Goal: Task Accomplishment & Management: Complete application form

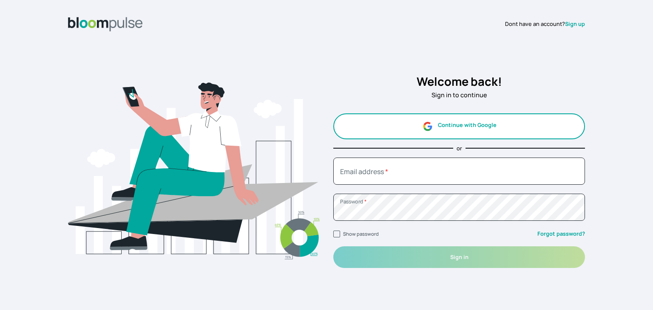
click at [456, 135] on button "Continue with Google" at bounding box center [459, 126] width 252 height 26
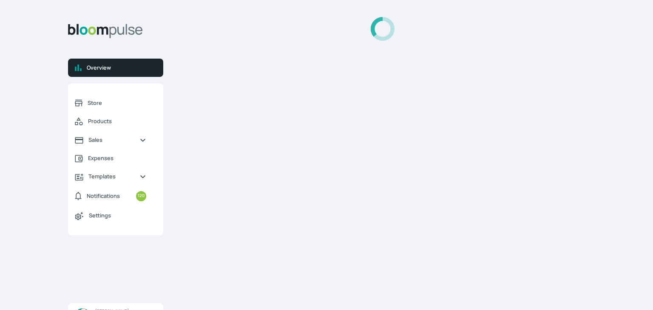
select select "2025"
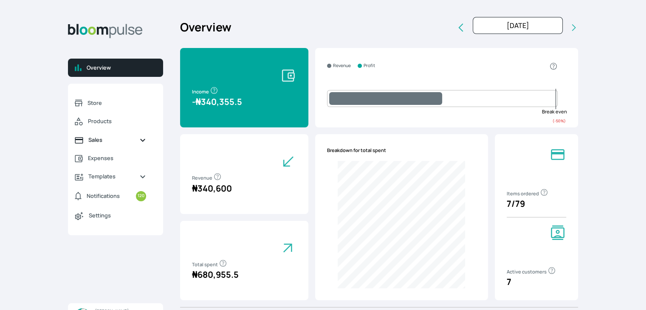
click at [110, 139] on span "Sales" at bounding box center [110, 140] width 44 height 8
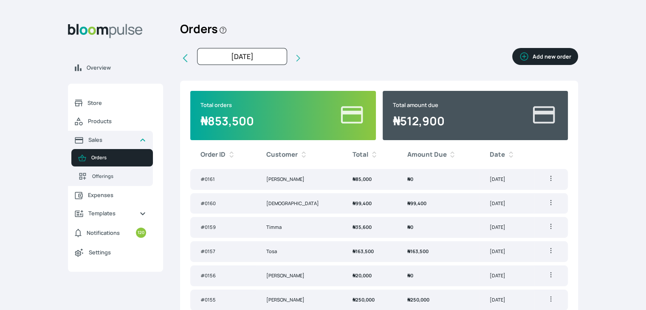
click at [555, 59] on button "Add new order" at bounding box center [546, 56] width 66 height 17
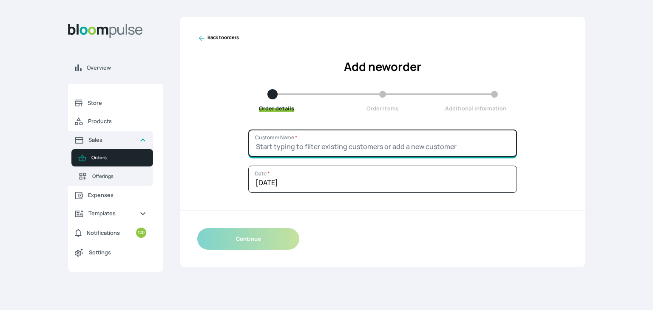
click at [360, 148] on input "Customer Name *" at bounding box center [382, 143] width 269 height 27
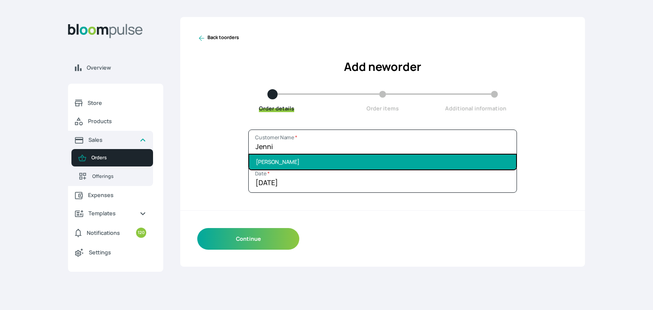
click at [350, 168] on li "[PERSON_NAME]" at bounding box center [382, 162] width 267 height 15
type input "[PERSON_NAME]"
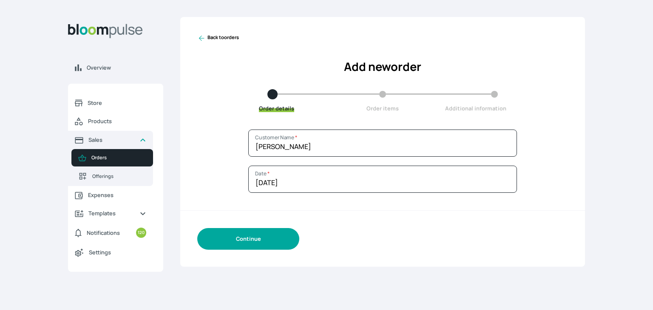
click at [275, 241] on button "Continue" at bounding box center [248, 239] width 102 height 22
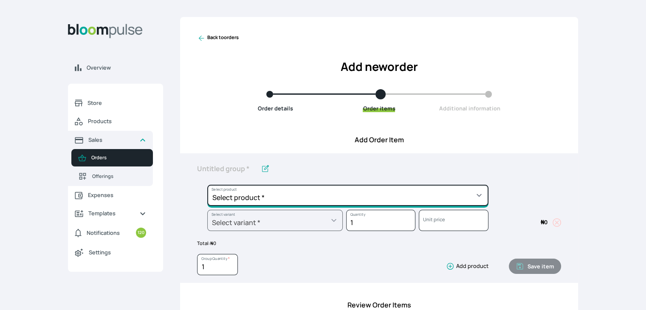
click at [300, 192] on select "Select product * Cake Decoration for 8inches High Chocolate oil based Round Cak…" at bounding box center [347, 195] width 281 height 21
select select "49426e7e-6d78-4aff-80b2-0dfc408de078"
click at [207, 185] on select "Select product * Cake Decoration for 8inches High Chocolate oil based Round Cak…" at bounding box center [347, 195] width 281 height 21
type input "Vanilla oil based Round Cake"
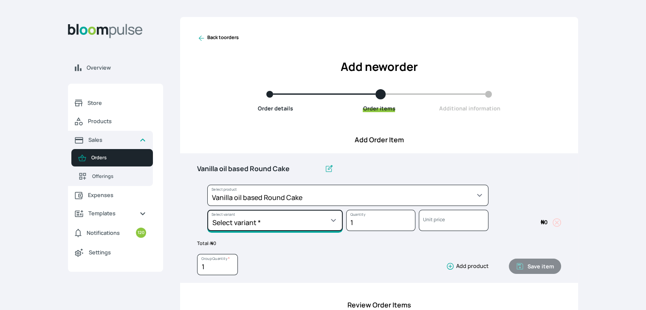
click at [289, 225] on select "Select variant * 10inches 11inches 12inches 6inches 7inches 8inches 9inches" at bounding box center [275, 220] width 136 height 21
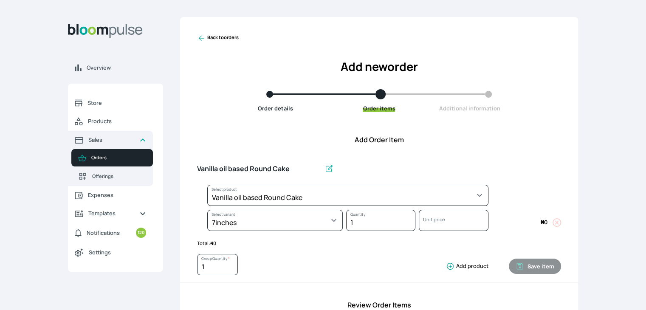
select select "49426e7e-6d78-4aff-80b2-0dfc408de078"
select select "d02a4e13-2478-466f-96bc-6b72e1cb349e"
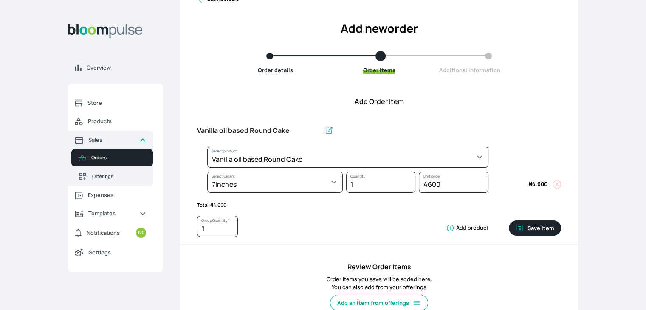
scroll to position [40, 0]
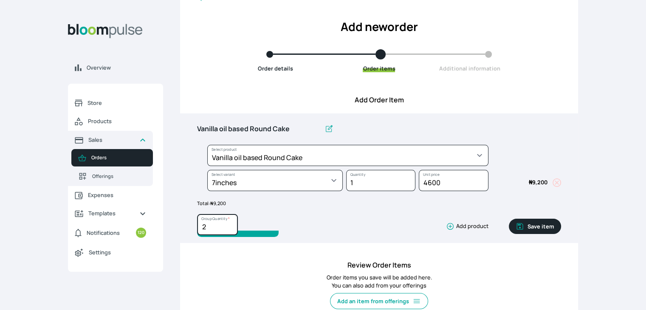
type input "2"
click at [230, 224] on input "2" at bounding box center [217, 224] width 41 height 21
click at [530, 226] on button "Save item" at bounding box center [535, 226] width 52 height 15
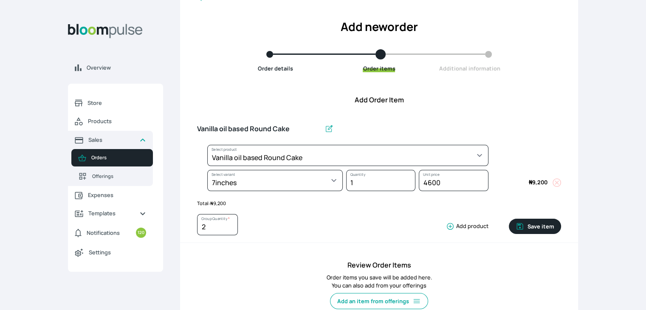
type input "1"
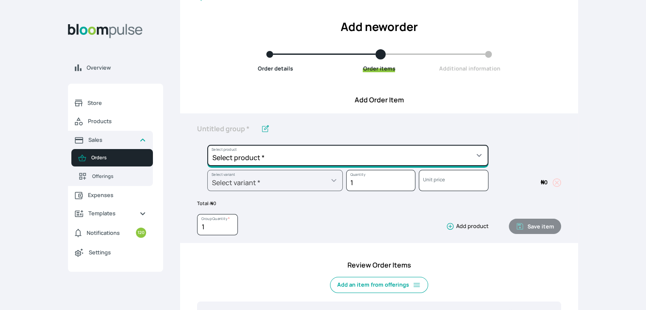
click at [349, 152] on select "Select product * Cake Decoration for 8inches High Chocolate oil based Round Cak…" at bounding box center [347, 155] width 281 height 21
select select "308ec9aa-9c9b-4c8b-9137-5de2303ab237"
click at [207, 145] on select "Select product * Cake Decoration for 8inches High Chocolate oil based Round Cak…" at bounding box center [347, 155] width 281 height 21
type input "Redvelvet oil based Round Cake"
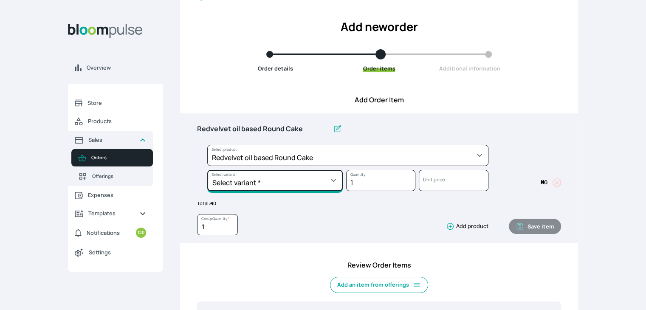
click at [316, 181] on select "Select variant * 10inches 11inches 12inches 6inches 7inches 8inches 9inches" at bounding box center [275, 180] width 136 height 21
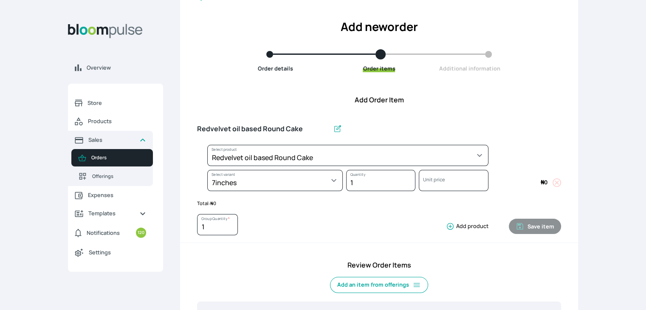
select select "308ec9aa-9c9b-4c8b-9137-5de2303ab237"
select select "7aabac0b-c908-4e61-9123-7c13917029bb"
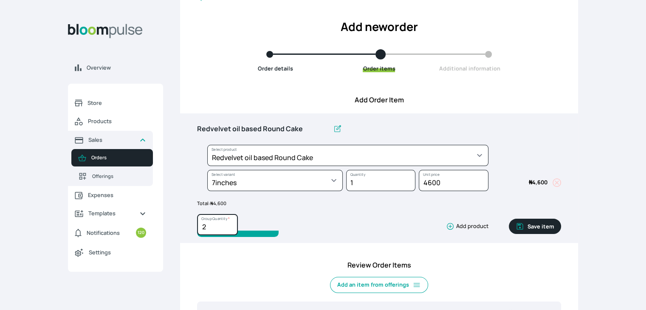
type input "2"
click at [229, 221] on input "2" at bounding box center [217, 224] width 41 height 21
click at [537, 225] on button "Save item" at bounding box center [535, 226] width 52 height 15
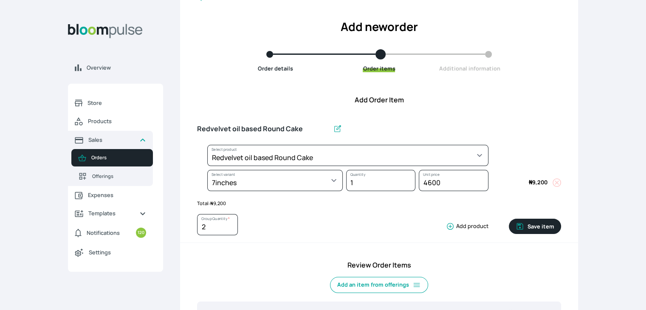
type input "1"
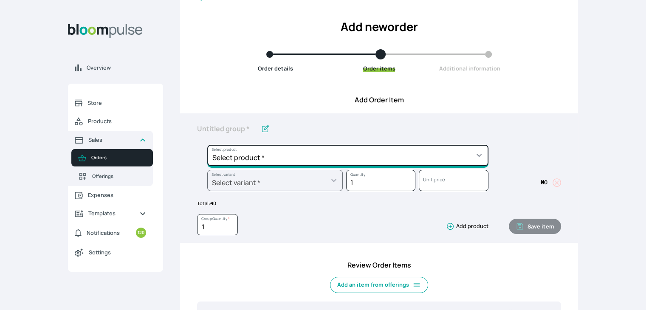
click at [427, 158] on select "Select product * Cake Decoration for 8inches High Chocolate oil based Round Cak…" at bounding box center [347, 155] width 281 height 21
select select "83f82b0c-44eb-4ac8-bd97-27faddcd7e30"
click at [207, 145] on select "Select product * Cake Decoration for 8inches High Chocolate oil based Round Cak…" at bounding box center [347, 155] width 281 height 21
type input "Whipped Cream Frosting"
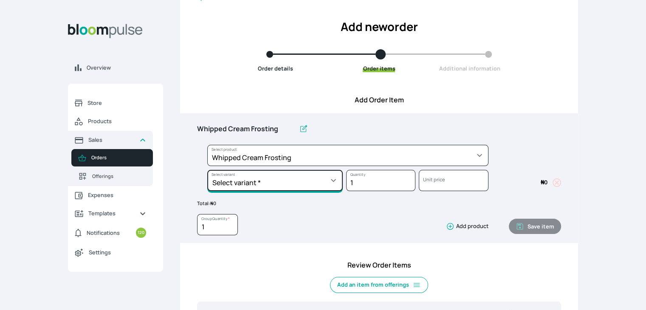
click at [319, 178] on select "Select variant * 1 cup 2 cups 3 cups 4 cups" at bounding box center [275, 180] width 136 height 21
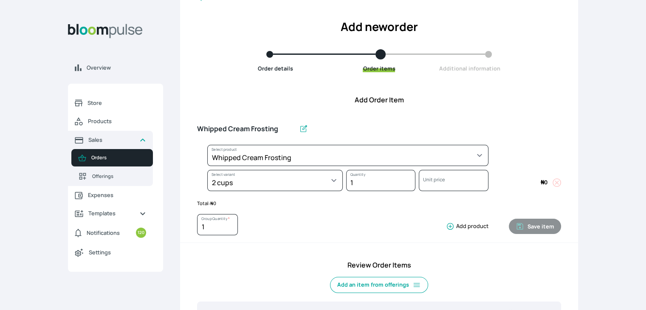
select select "83f82b0c-44eb-4ac8-bd97-27faddcd7e30"
select select "c32598fd-da48-43a0-ba15-76ca132400df"
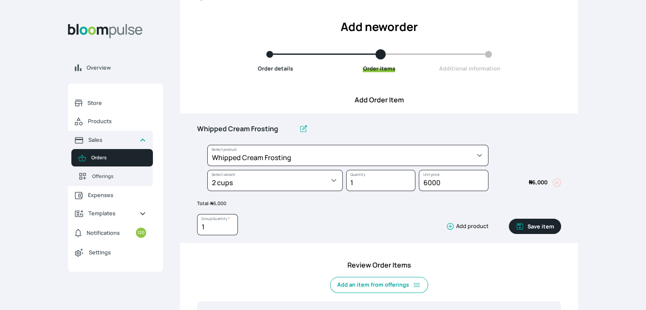
click at [530, 227] on button "Save item" at bounding box center [535, 226] width 52 height 15
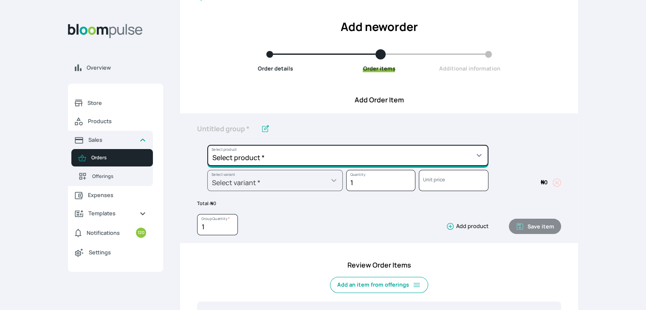
click at [447, 148] on select "Select product * Cake Decoration for 8inches High Chocolate oil based Round Cak…" at bounding box center [347, 155] width 281 height 21
select select "023b730d-bc46-477e-b7f7-d3522e7f455b"
click at [207, 145] on select "Select product * Cake Decoration for 8inches High Chocolate oil based Round Cak…" at bounding box center [347, 155] width 281 height 21
type input "Cake Decoration for 8inches High"
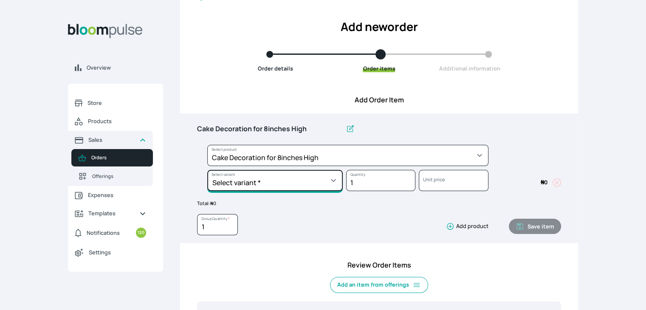
click at [317, 179] on select "Select variant * Basic Complex Regular" at bounding box center [275, 180] width 136 height 21
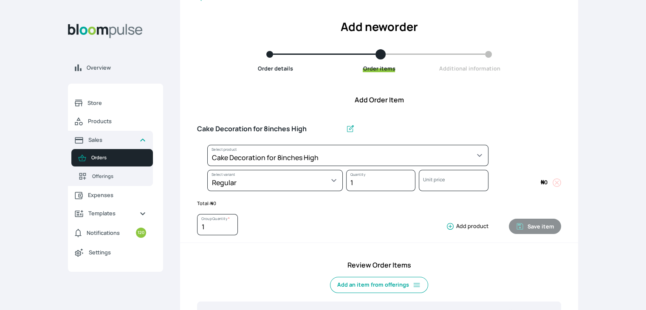
select select "023b730d-bc46-477e-b7f7-d3522e7f455b"
select select "13dbb06e-f851-45db-a0d6-3609ea7c0f11"
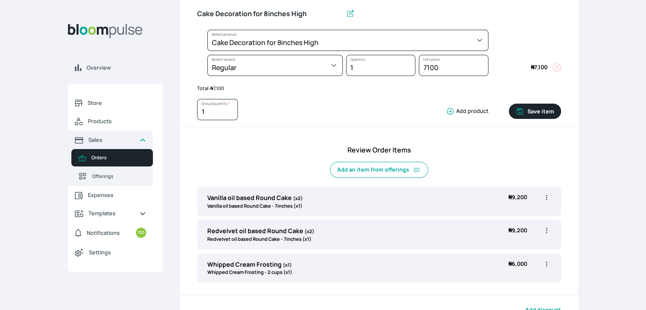
scroll to position [147, 0]
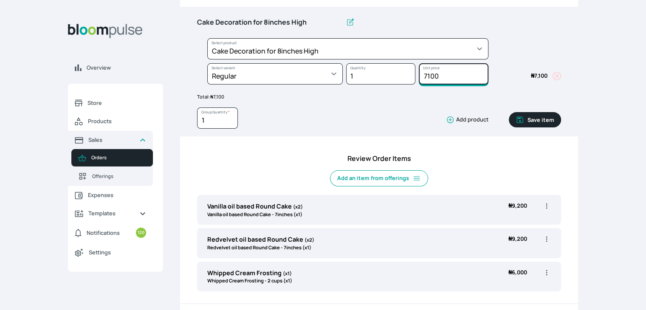
drag, startPoint x: 453, startPoint y: 77, endPoint x: 422, endPoint y: 70, distance: 32.3
click at [422, 70] on input "7100" at bounding box center [453, 73] width 69 height 21
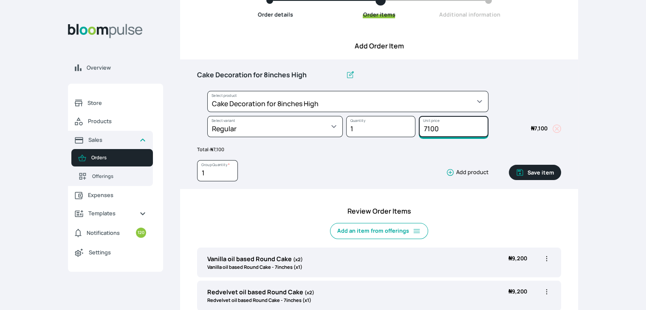
scroll to position [93, 0]
type input "8000"
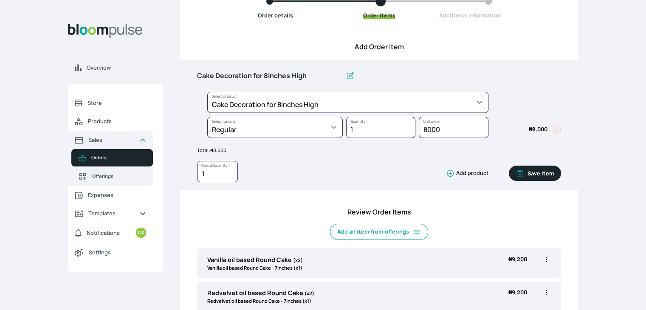
click at [535, 174] on button "Save item" at bounding box center [535, 173] width 52 height 15
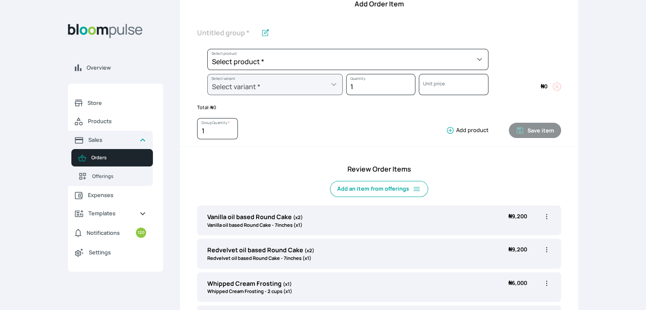
scroll to position [285, 0]
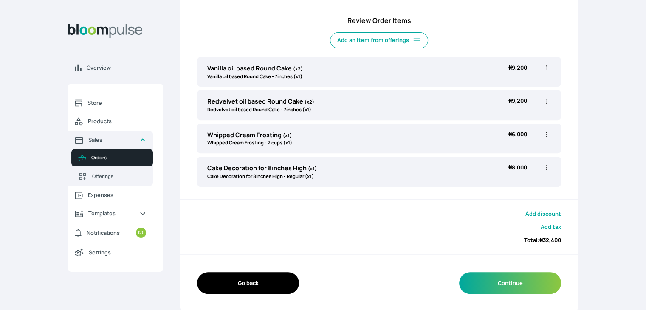
click at [546, 167] on icon "button" at bounding box center [547, 168] width 8 height 8
click at [512, 185] on span "Edit" at bounding box center [513, 185] width 61 height 8
type input "Cake Decoration for 8inches High"
select select "023b730d-bc46-477e-b7f7-d3522e7f455b"
select select "13dbb06e-f851-45db-a0d6-3609ea7c0f11"
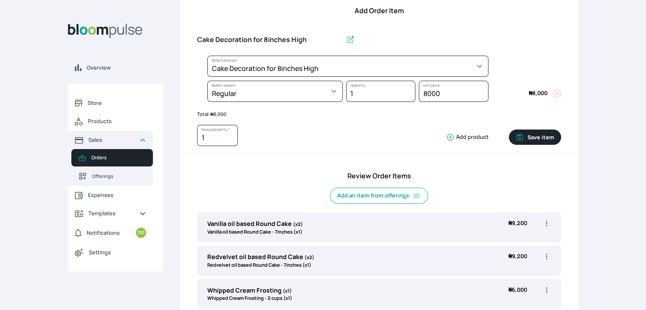
scroll to position [122, 0]
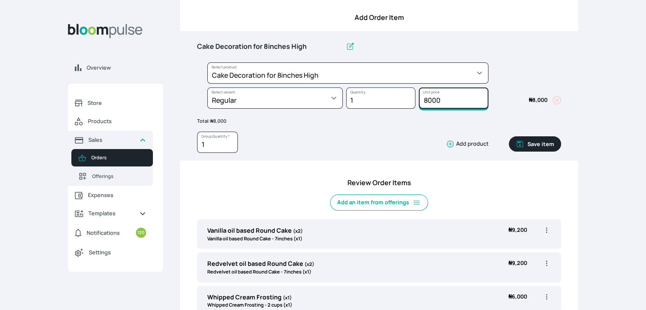
drag, startPoint x: 453, startPoint y: 101, endPoint x: 405, endPoint y: 94, distance: 48.5
click at [405, 94] on div "Select product * Cake Decoration for 8inches High Chocolate oil based Round Cak…" at bounding box center [379, 87] width 364 height 50
type input "10600"
click at [529, 144] on button "Save item" at bounding box center [535, 143] width 52 height 15
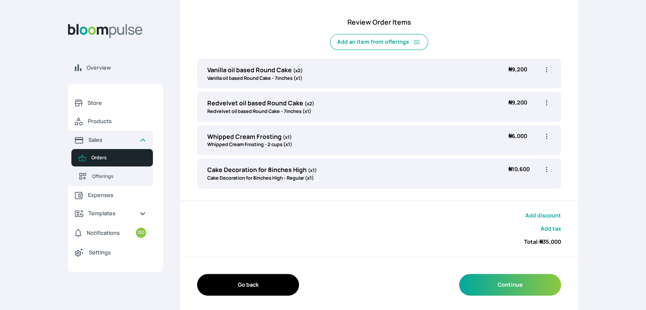
scroll to position [285, 0]
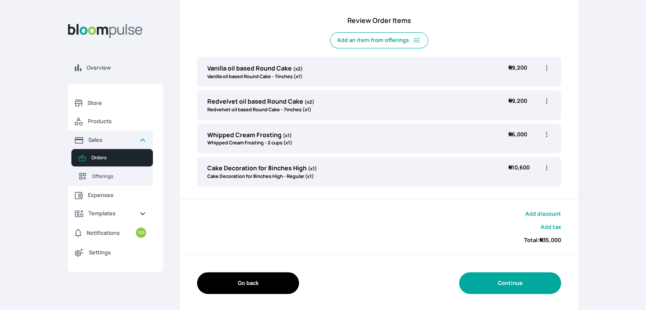
click at [498, 282] on button "Continue" at bounding box center [510, 283] width 102 height 22
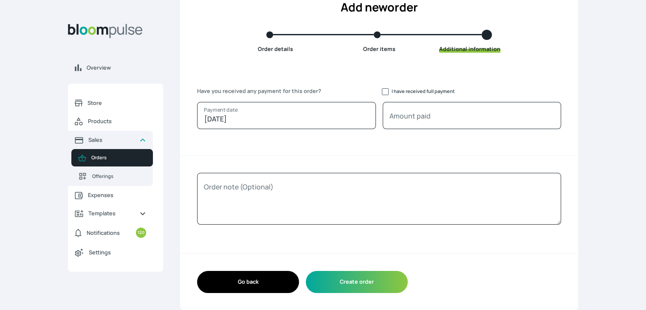
scroll to position [59, 0]
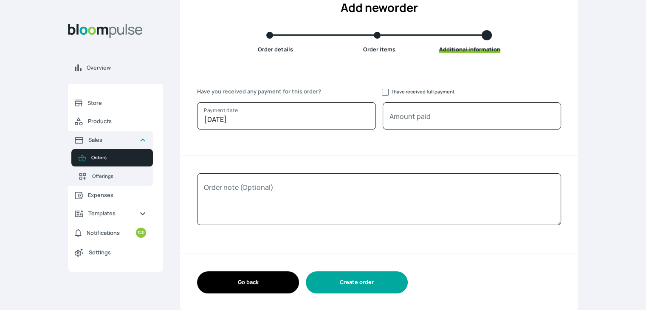
click at [360, 279] on button "Create order" at bounding box center [357, 283] width 102 height 22
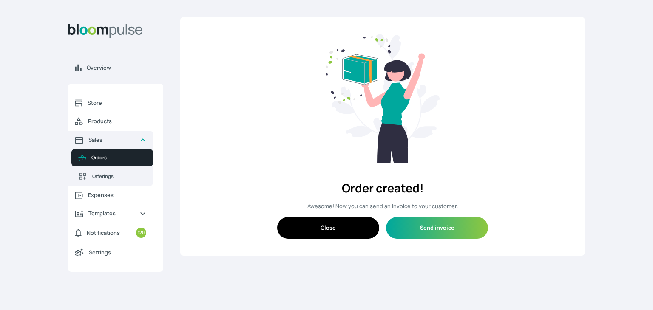
click at [346, 227] on button "Close" at bounding box center [328, 228] width 102 height 22
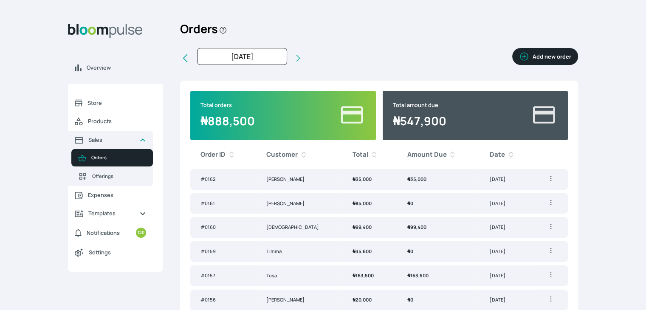
click at [550, 227] on icon "button" at bounding box center [551, 226] width 8 height 8
click at [514, 256] on span "Delete" at bounding box center [508, 259] width 16 height 7
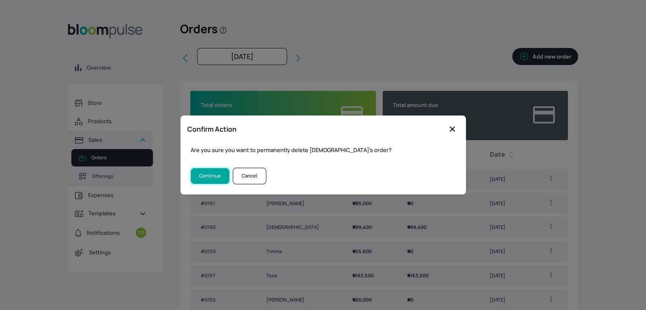
click at [198, 181] on button "Continue" at bounding box center [210, 176] width 39 height 16
